Goal: Check status

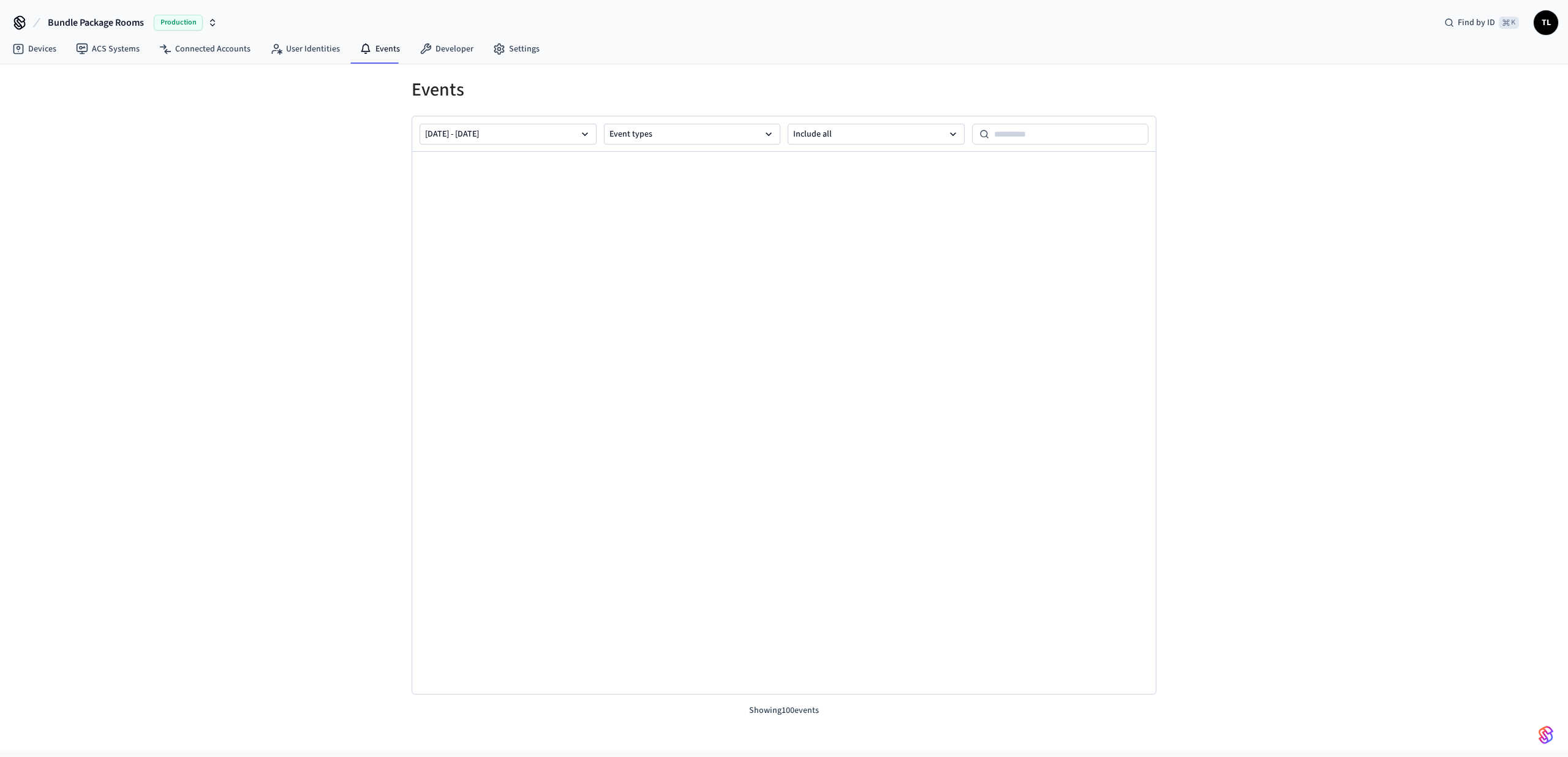
scroll to position [1348, 0]
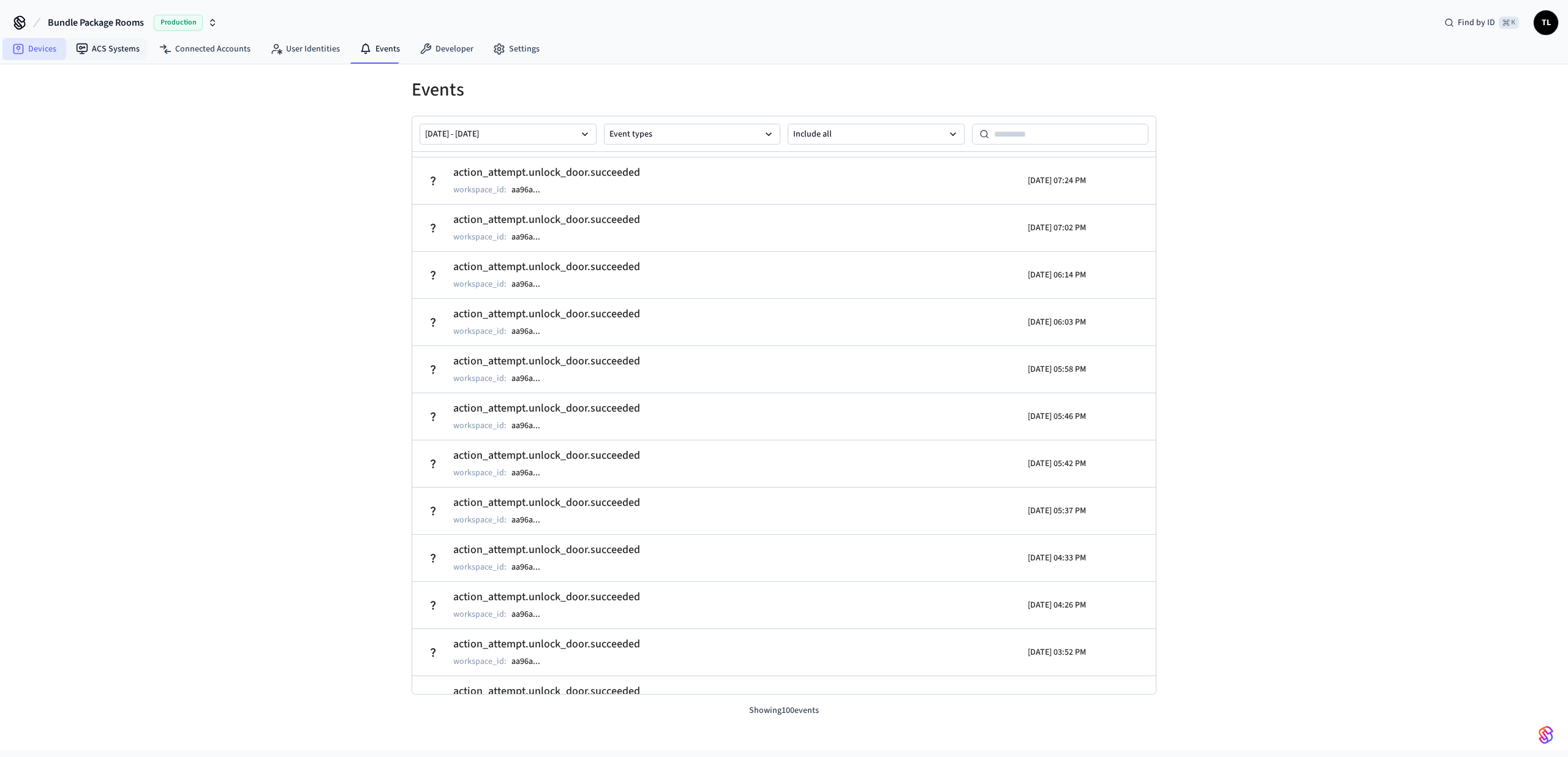
click at [64, 46] on link "Devices" at bounding box center [34, 49] width 64 height 22
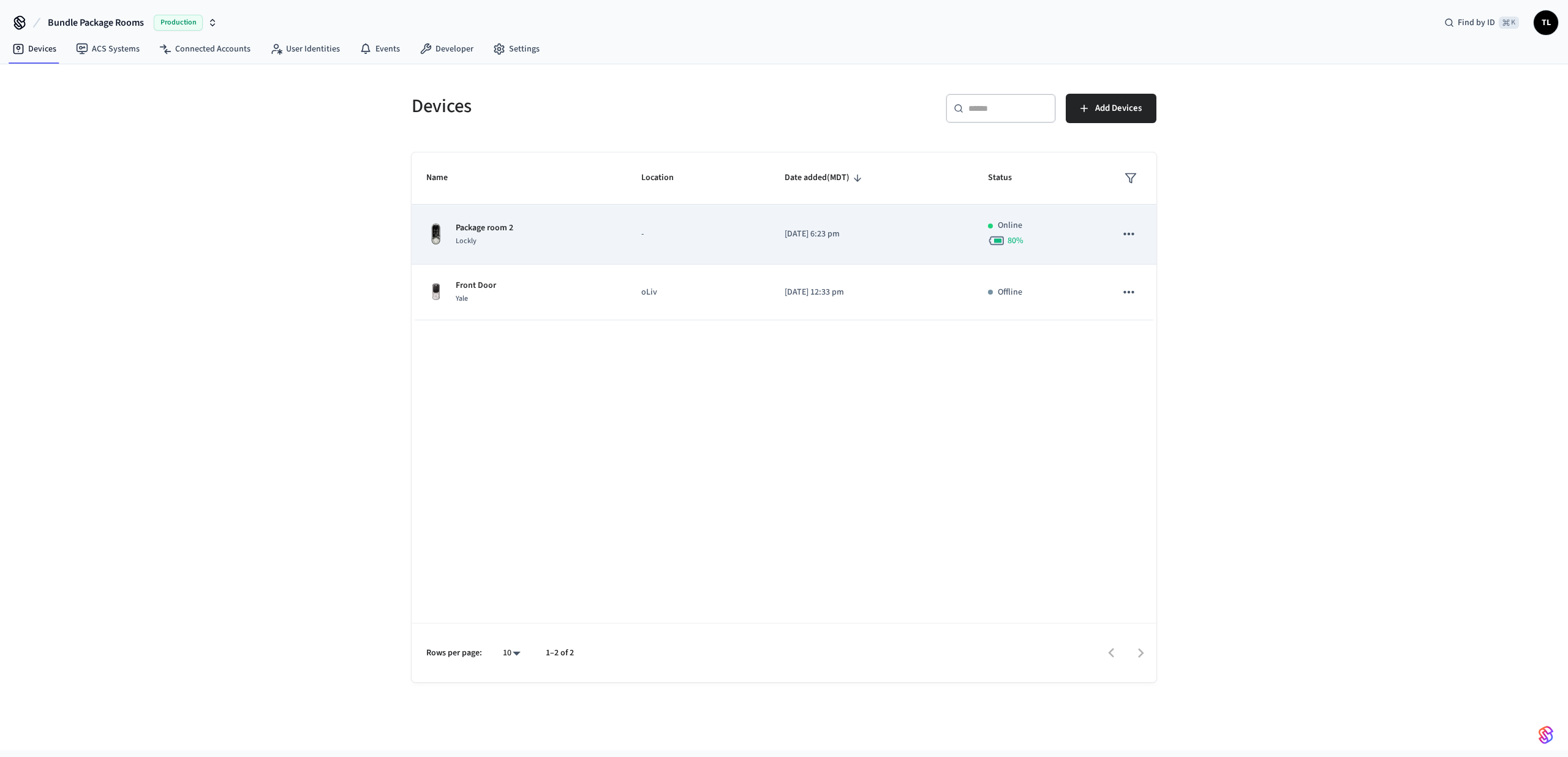
click at [448, 252] on td "Package room 2 Lockly" at bounding box center [519, 235] width 215 height 60
